Goal: Task Accomplishment & Management: Complete application form

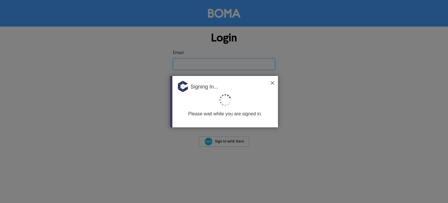
type input "[EMAIL_ADDRESS][DOMAIN_NAME]"
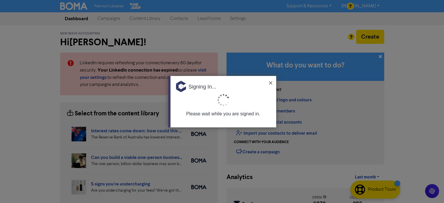
click at [269, 79] on div "Signing In..." at bounding box center [223, 84] width 106 height 17
click at [270, 81] on img at bounding box center [270, 82] width 3 height 3
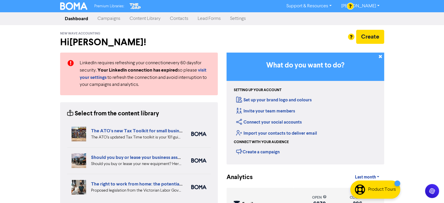
click at [175, 18] on link "Contacts" at bounding box center [179, 19] width 28 height 12
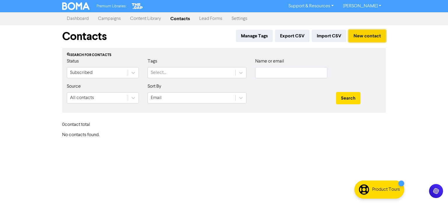
click at [371, 32] on button "New contact" at bounding box center [366, 36] width 37 height 12
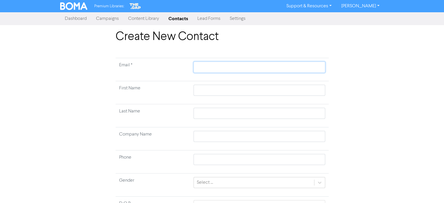
drag, startPoint x: 205, startPoint y: 69, endPoint x: 204, endPoint y: 82, distance: 13.2
click at [205, 69] on input "text" at bounding box center [258, 67] width 131 height 11
click at [205, 90] on td at bounding box center [259, 92] width 138 height 23
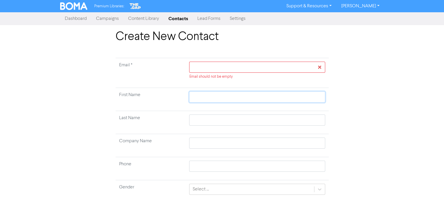
paste input "[PERSON_NAME]"
type input "[PERSON_NAME]"
drag, startPoint x: 206, startPoint y: 97, endPoint x: 222, endPoint y: 98, distance: 16.1
click at [222, 98] on input "[PERSON_NAME]" at bounding box center [257, 96] width 136 height 11
type input "[PERSON_NAME]"
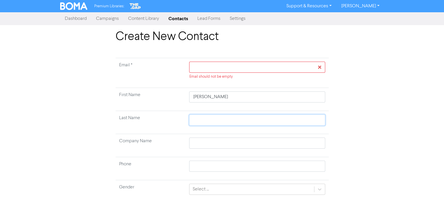
click at [205, 121] on input "text" at bounding box center [257, 119] width 136 height 11
paste input "[PERSON_NAME]"
type input "[PERSON_NAME]"
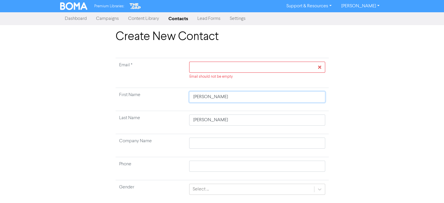
drag, startPoint x: 206, startPoint y: 95, endPoint x: 227, endPoint y: 98, distance: 21.1
click at [227, 98] on input "[PERSON_NAME]" at bounding box center [257, 96] width 136 height 11
type input "[PERSON_NAME]"
click at [217, 143] on input "text" at bounding box center [257, 142] width 136 height 11
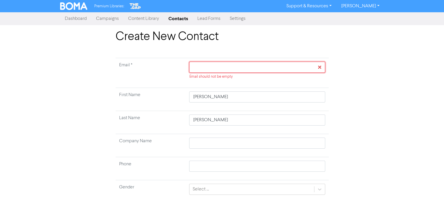
click at [220, 63] on input "text" at bounding box center [257, 67] width 136 height 11
paste input "[PERSON_NAME][EMAIL_ADDRESS][DOMAIN_NAME]"
type input "[PERSON_NAME][EMAIL_ADDRESS][DOMAIN_NAME]"
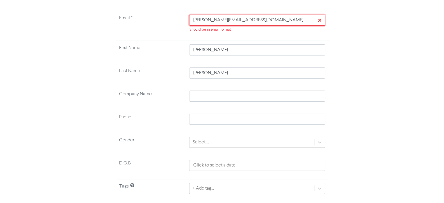
scroll to position [62, 0]
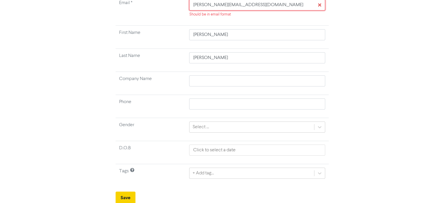
type input "[PERSON_NAME][EMAIL_ADDRESS][DOMAIN_NAME]"
click at [125, 198] on button "Save" at bounding box center [125, 197] width 20 height 12
click at [127, 195] on button "Save" at bounding box center [125, 197] width 20 height 12
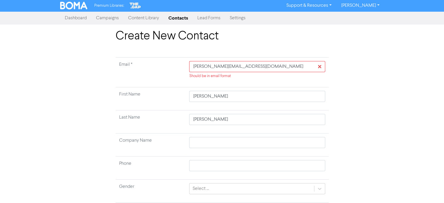
scroll to position [0, 0]
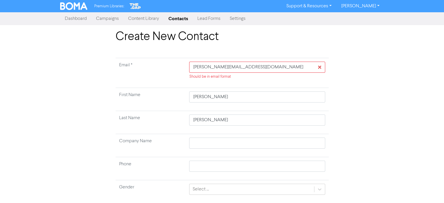
click at [176, 17] on link "Contacts" at bounding box center [178, 19] width 29 height 12
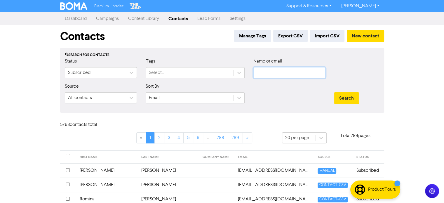
click at [281, 72] on input "text" at bounding box center [289, 72] width 72 height 11
click at [375, 87] on div "Search" at bounding box center [357, 95] width 54 height 25
click at [353, 96] on button "Search" at bounding box center [346, 98] width 24 height 12
click at [363, 34] on button "New contact" at bounding box center [364, 36] width 37 height 12
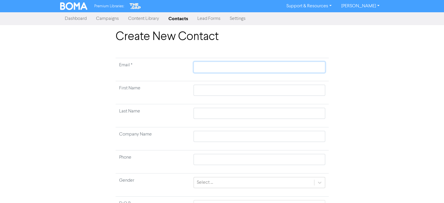
click at [217, 68] on input "text" at bounding box center [258, 67] width 131 height 11
paste input "[PERSON_NAME][EMAIL_ADDRESS][DOMAIN_NAME]"
type input "[PERSON_NAME][EMAIL_ADDRESS][DOMAIN_NAME]"
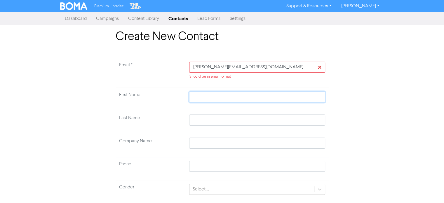
click at [209, 91] on td at bounding box center [256, 99] width 143 height 23
click at [370, 98] on div "Create New Contact Email * [PERSON_NAME][EMAIL_ADDRESS][DOMAIN_NAME] Should be …" at bounding box center [222, 148] width 332 height 236
click at [194, 68] on input "[PERSON_NAME][EMAIL_ADDRESS][DOMAIN_NAME]" at bounding box center [257, 67] width 136 height 11
type input "[PERSON_NAME][EMAIL_ADDRESS][DOMAIN_NAME]"
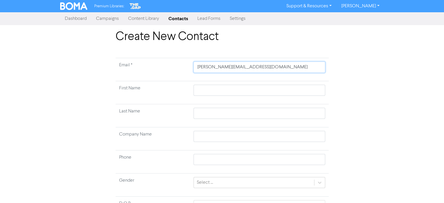
type input "[PERSON_NAME][EMAIL_ADDRESS][DOMAIN_NAME]"
click at [221, 89] on input "text" at bounding box center [258, 90] width 131 height 11
click at [211, 90] on input "text" at bounding box center [258, 90] width 131 height 11
paste input "[PERSON_NAME]"
type input "[PERSON_NAME]"
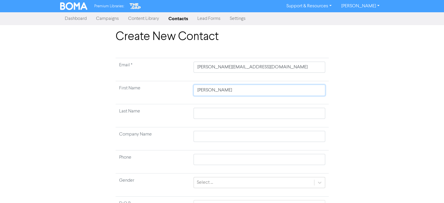
drag, startPoint x: 210, startPoint y: 90, endPoint x: 238, endPoint y: 90, distance: 28.0
click at [239, 91] on input "[PERSON_NAME]" at bounding box center [258, 90] width 131 height 11
type input "[PERSON_NAME]"
click at [211, 111] on input "text" at bounding box center [258, 113] width 131 height 11
paste input "[PERSON_NAME]"
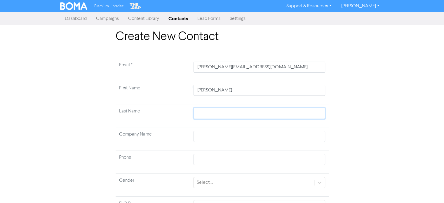
type input "[PERSON_NAME]"
drag, startPoint x: 211, startPoint y: 88, endPoint x: 226, endPoint y: 90, distance: 15.6
click at [226, 90] on input "[PERSON_NAME]" at bounding box center [258, 90] width 131 height 11
type input "[PERSON_NAME]"
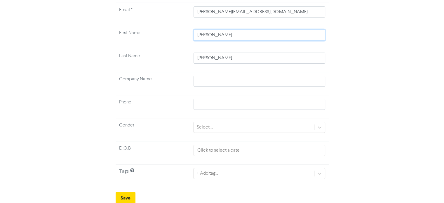
scroll to position [55, 0]
type input "[PERSON_NAME]"
click at [127, 195] on button "Save" at bounding box center [125, 197] width 20 height 12
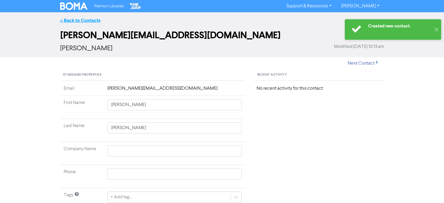
click at [88, 20] on link "<< Back to Contacts" at bounding box center [80, 20] width 40 height 6
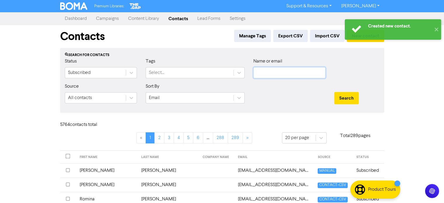
click at [297, 73] on input "text" at bounding box center [289, 72] width 72 height 11
paste input "[PERSON_NAME]"
type input "[PERSON_NAME]"
click at [352, 96] on button "Search" at bounding box center [346, 98] width 24 height 12
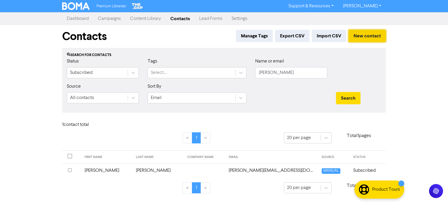
click at [362, 36] on button "New contact" at bounding box center [366, 36] width 37 height 12
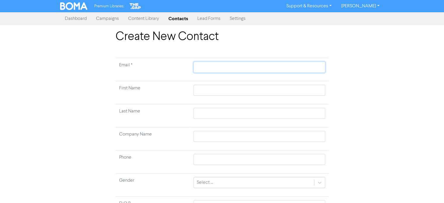
click at [230, 69] on input "text" at bounding box center [258, 67] width 131 height 11
click at [213, 92] on input "text" at bounding box center [258, 90] width 131 height 11
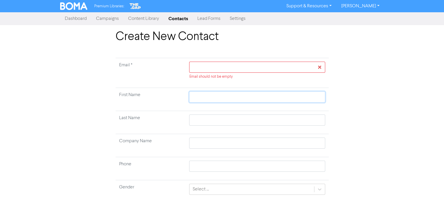
paste input "[PERSON_NAME]"
type input "[PERSON_NAME]"
drag, startPoint x: 209, startPoint y: 99, endPoint x: 237, endPoint y: 101, distance: 28.1
click at [237, 101] on input "[PERSON_NAME]" at bounding box center [257, 96] width 136 height 11
type input "[PERSON_NAME]"
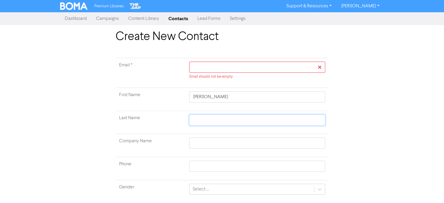
click at [213, 118] on input "text" at bounding box center [257, 119] width 136 height 11
paste input "[PERSON_NAME]"
type input "[PERSON_NAME]"
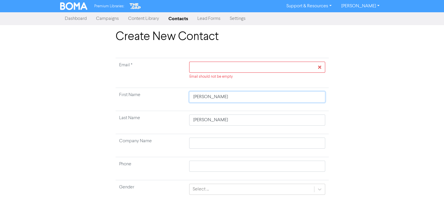
drag, startPoint x: 208, startPoint y: 96, endPoint x: 242, endPoint y: 97, distance: 34.2
click at [242, 97] on input "[PERSON_NAME]" at bounding box center [257, 96] width 136 height 11
type input "Huwyn"
click at [227, 68] on input "text" at bounding box center [257, 67] width 136 height 11
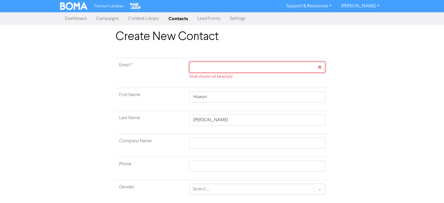
paste input "[EMAIL_ADDRESS][PERSON_NAME][DOMAIN_NAME]"
type input "[EMAIL_ADDRESS][PERSON_NAME][DOMAIN_NAME]"
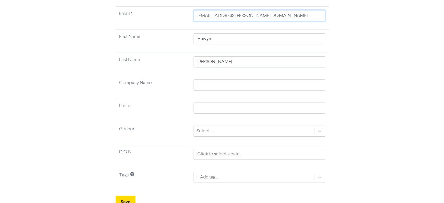
scroll to position [55, 0]
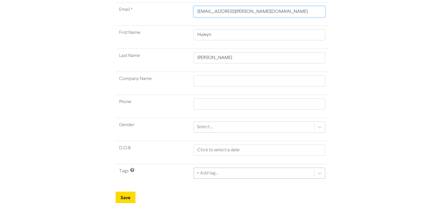
type input "[EMAIL_ADDRESS][PERSON_NAME][DOMAIN_NAME]"
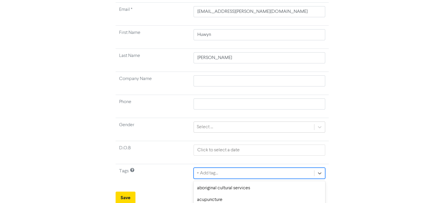
scroll to position [120, 0]
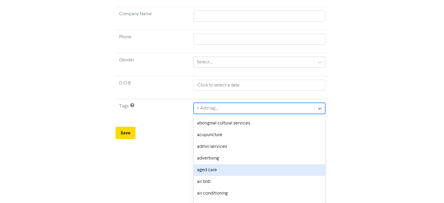
click at [236, 114] on div "option aged care focused, 5 of 287. 287 results available. Use Up and Down to c…" at bounding box center [258, 108] width 131 height 11
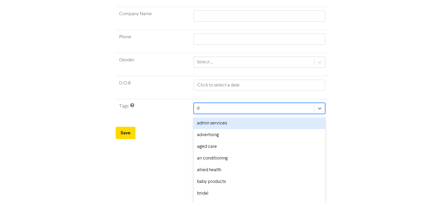
type input "do"
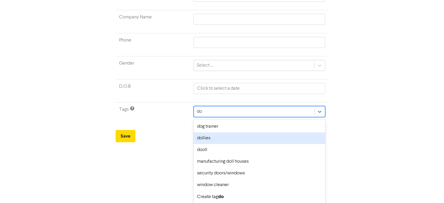
click at [217, 136] on div "dollies" at bounding box center [258, 138] width 131 height 12
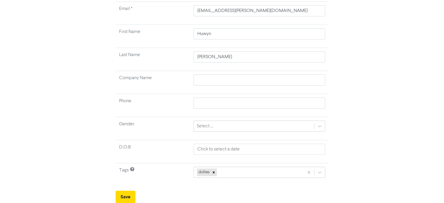
scroll to position [55, 0]
click at [129, 195] on button "Save" at bounding box center [125, 197] width 20 height 12
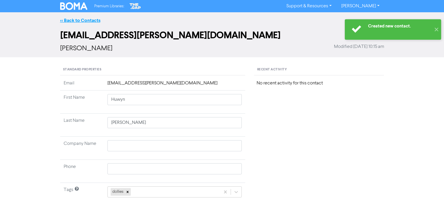
click at [88, 20] on link "<< Back to Contacts" at bounding box center [80, 20] width 40 height 6
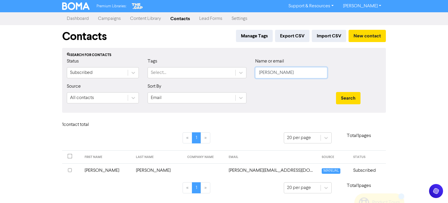
drag, startPoint x: 277, startPoint y: 71, endPoint x: 316, endPoint y: 77, distance: 39.5
click at [256, 76] on input "[PERSON_NAME]" at bounding box center [291, 72] width 72 height 11
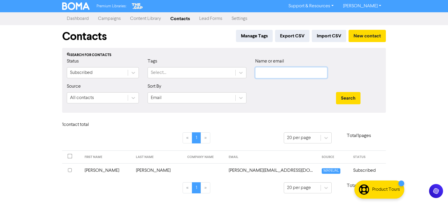
paste input "[EMAIL_ADDRESS][PERSON_NAME][DOMAIN_NAME]"
type input "[EMAIL_ADDRESS][PERSON_NAME][DOMAIN_NAME]"
click at [347, 96] on button "Search" at bounding box center [348, 98] width 24 height 12
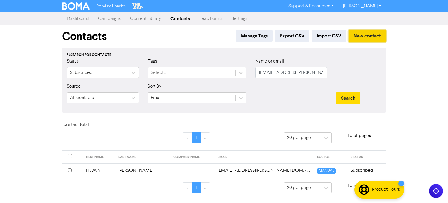
click at [365, 33] on button "New contact" at bounding box center [366, 36] width 37 height 12
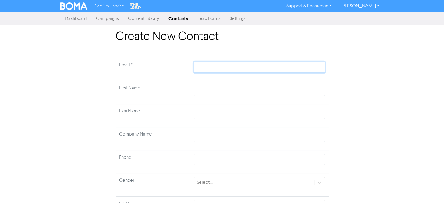
click at [221, 69] on input "text" at bounding box center [258, 67] width 131 height 11
click at [211, 90] on td at bounding box center [259, 92] width 138 height 23
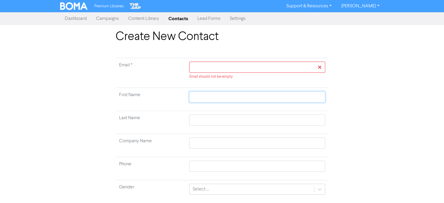
paste input "[PERSON_NAME]"
type input "[PERSON_NAME]"
drag, startPoint x: 209, startPoint y: 96, endPoint x: 239, endPoint y: 98, distance: 30.7
click at [239, 98] on input "[PERSON_NAME]" at bounding box center [257, 96] width 136 height 11
type input "[PERSON_NAME]"
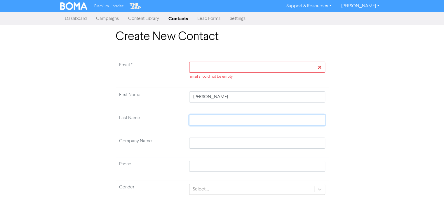
click at [211, 120] on input "text" at bounding box center [257, 119] width 136 height 11
paste input "Blessington"
type input "Blessington"
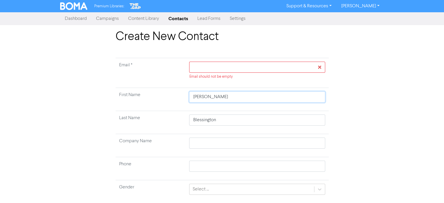
drag, startPoint x: 207, startPoint y: 96, endPoint x: 239, endPoint y: 97, distance: 31.8
click at [239, 97] on input "[PERSON_NAME]" at bounding box center [257, 96] width 136 height 11
type input "[PERSON_NAME]"
click at [219, 67] on input "text" at bounding box center [257, 67] width 136 height 11
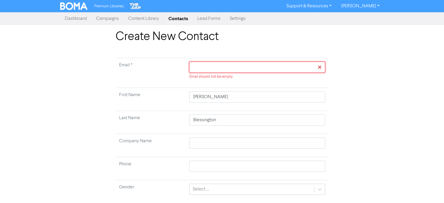
paste input "[PERSON_NAME][EMAIL_ADDRESS][DOMAIN_NAME]"
type input "[PERSON_NAME][EMAIL_ADDRESS][DOMAIN_NAME]"
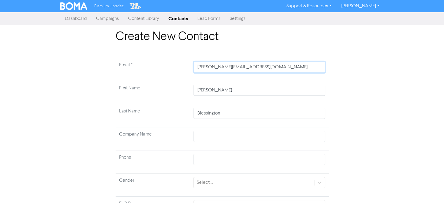
type input "[PERSON_NAME][EMAIL_ADDRESS][DOMAIN_NAME]"
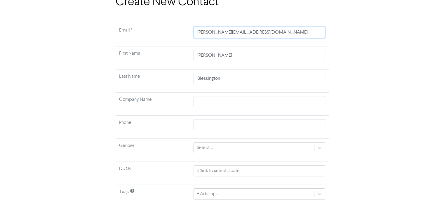
scroll to position [55, 0]
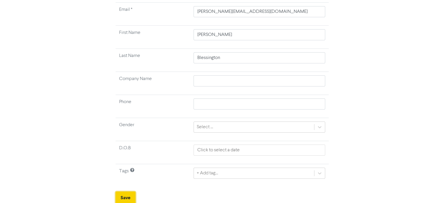
click at [123, 196] on button "Save" at bounding box center [125, 197] width 20 height 12
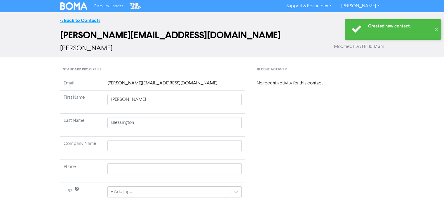
click at [90, 20] on link "<< Back to Contacts" at bounding box center [80, 20] width 40 height 6
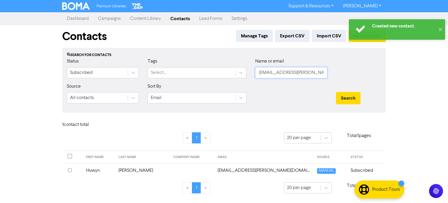
drag, startPoint x: 290, startPoint y: 80, endPoint x: 298, endPoint y: 83, distance: 8.1
click at [190, 88] on form "Status Subscribed Tags Select... Name or email [EMAIL_ADDRESS][PERSON_NAME][DOM…" at bounding box center [224, 83] width 314 height 50
paste input "[PERSON_NAME][EMAIL_ADDRESS][DOMAIN_NAME]"
click at [353, 97] on button "Search" at bounding box center [348, 98] width 24 height 12
